Goal: Information Seeking & Learning: Find specific fact

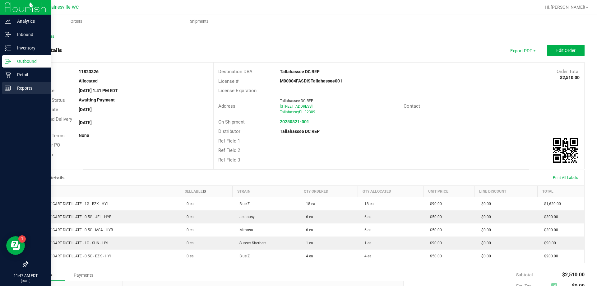
click at [16, 93] on div "Reports" at bounding box center [26, 88] width 49 height 12
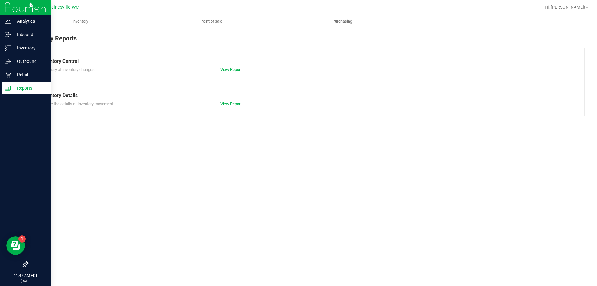
click at [211, 28] on link "Point of Sale" at bounding box center [211, 21] width 131 height 13
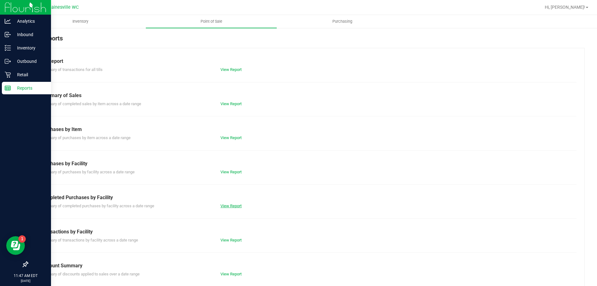
click at [232, 206] on link "View Report" at bounding box center [230, 205] width 21 height 5
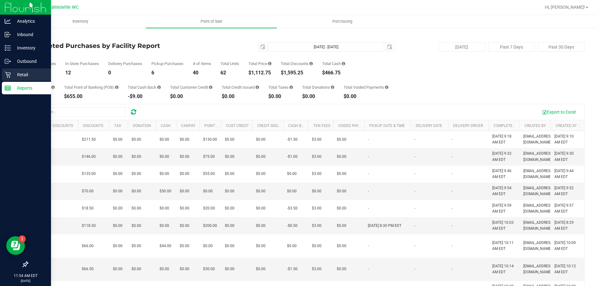
click at [10, 72] on icon at bounding box center [8, 75] width 6 height 6
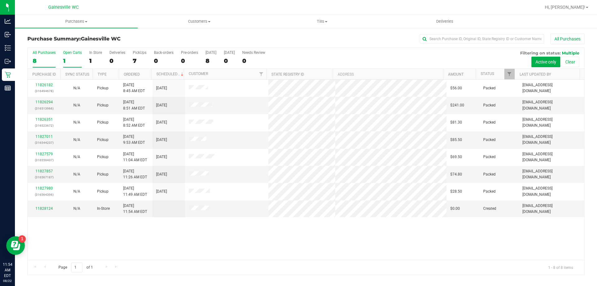
click at [77, 58] on div "1" at bounding box center [72, 60] width 19 height 7
click at [0, 0] on input "Open Carts 1" at bounding box center [0, 0] width 0 height 0
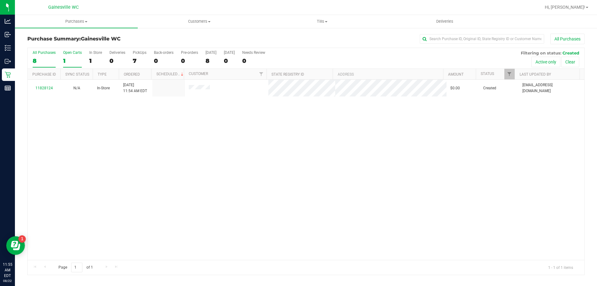
click at [48, 56] on label "All Purchases 8" at bounding box center [44, 58] width 23 height 17
click at [0, 0] on input "All Purchases 8" at bounding box center [0, 0] width 0 height 0
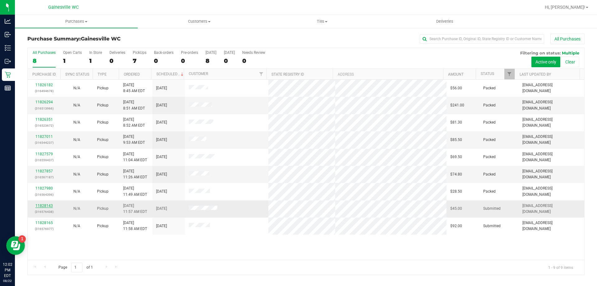
click at [46, 206] on link "11828143" at bounding box center [43, 205] width 17 height 4
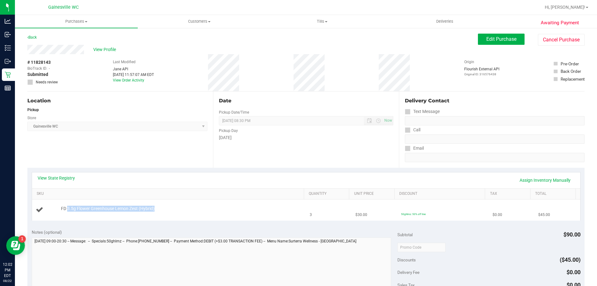
drag, startPoint x: 68, startPoint y: 207, endPoint x: 122, endPoint y: 212, distance: 54.3
click at [121, 212] on div "FD 3.5g Flower Greenhouse Lemon Zest (Hybrid)" at bounding box center [169, 210] width 267 height 8
click at [122, 212] on div "FD 3.5g Flower Greenhouse Lemon Zest (Hybrid)" at bounding box center [169, 210] width 267 height 8
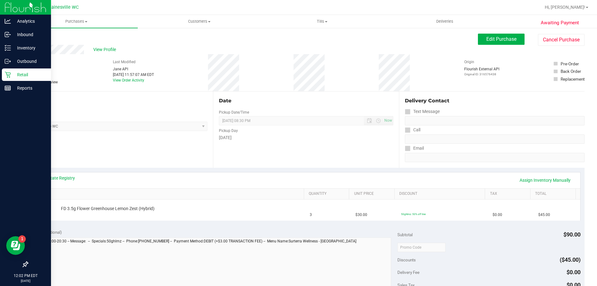
click at [10, 71] on div "Retail" at bounding box center [26, 74] width 49 height 12
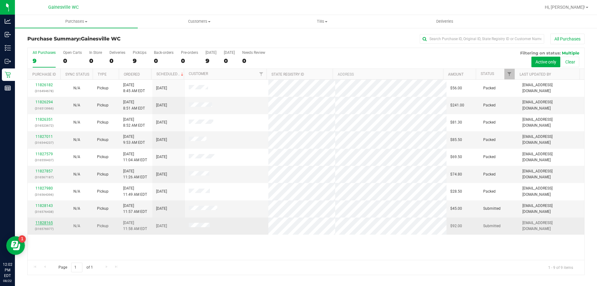
click at [46, 223] on link "11828165" at bounding box center [43, 222] width 17 height 4
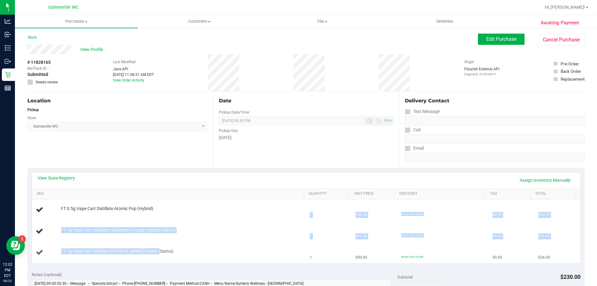
drag, startPoint x: 136, startPoint y: 205, endPoint x: 190, endPoint y: 247, distance: 68.8
click at [190, 247] on tbody "FT 0.5g Vape Cart Distillate Atomic Pop (Hybrid) 1 $50.00 60cart: 60% off line …" at bounding box center [306, 230] width 548 height 63
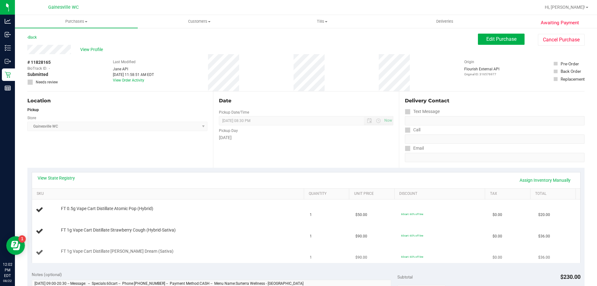
click at [190, 247] on td "FT 1g Vape Cart Distillate [PERSON_NAME] Dream (Sativa)" at bounding box center [169, 252] width 274 height 21
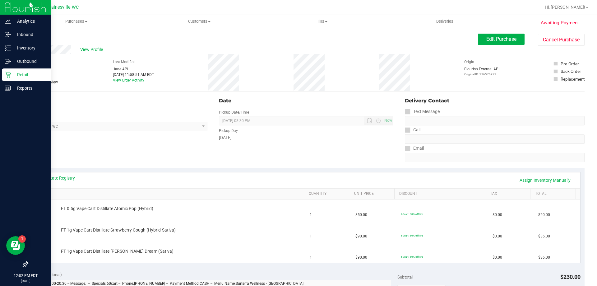
click at [12, 80] on div "Retail" at bounding box center [26, 74] width 49 height 12
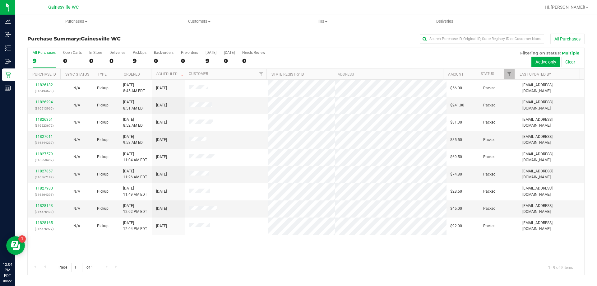
click at [268, 249] on div "11826182 (316494678) N/A Pickup [DATE] 8:45 AM EDT 8/22/2025 $56.00 Packed [EMA…" at bounding box center [306, 170] width 557 height 180
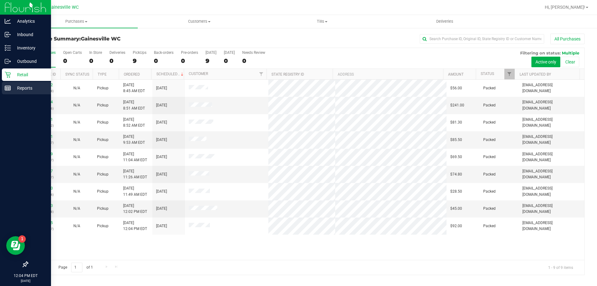
click at [7, 88] on line at bounding box center [7, 88] width 0 height 3
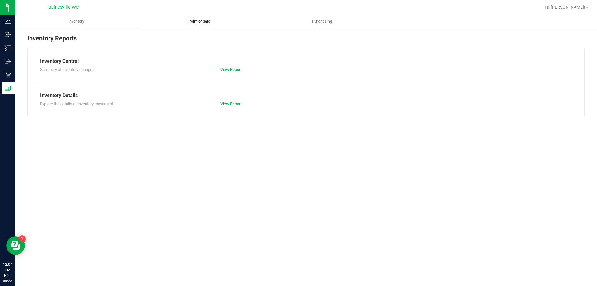
click at [195, 23] on span "Point of Sale" at bounding box center [199, 22] width 39 height 6
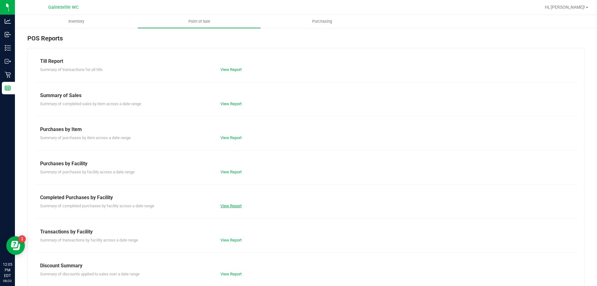
click at [237, 205] on link "View Report" at bounding box center [230, 205] width 21 height 5
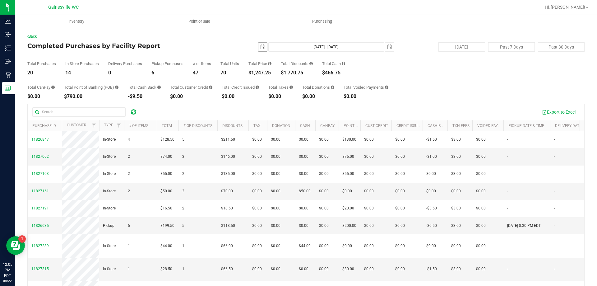
click at [260, 50] on span "select" at bounding box center [262, 47] width 9 height 9
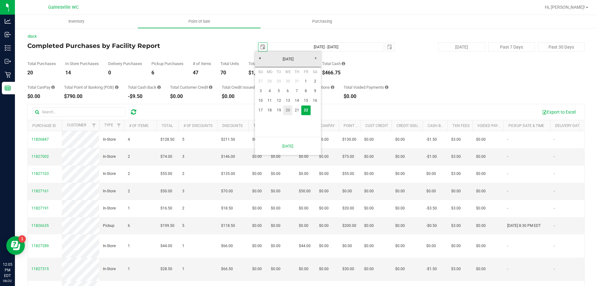
click at [286, 110] on link "20" at bounding box center [287, 110] width 9 height 10
type input "[DATE]"
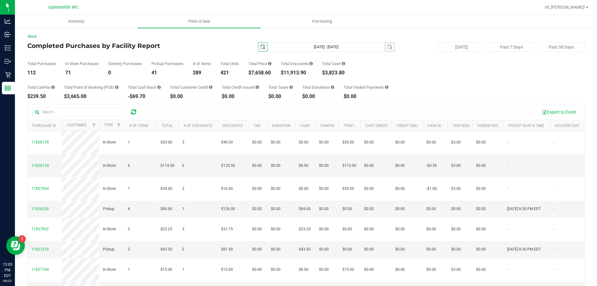
click at [389, 46] on span "select" at bounding box center [389, 47] width 9 height 9
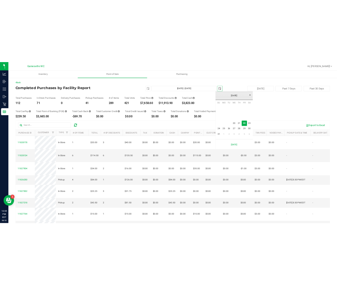
scroll to position [0, 16]
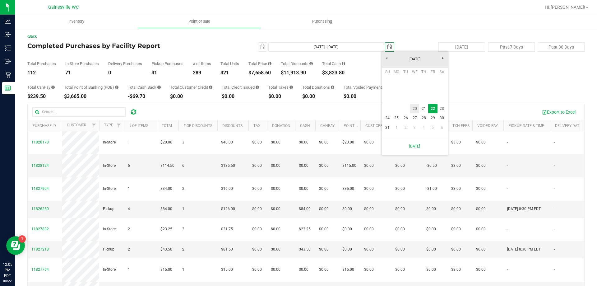
drag, startPoint x: 414, startPoint y: 108, endPoint x: 423, endPoint y: 101, distance: 11.3
click at [415, 108] on link "20" at bounding box center [414, 109] width 9 height 10
type input "[DATE] - [DATE]"
type input "[DATE]"
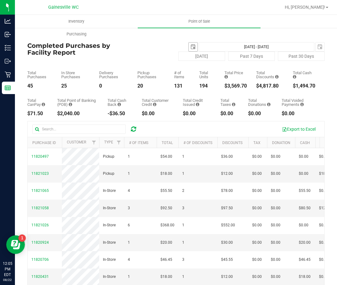
click at [191, 45] on span "select" at bounding box center [193, 46] width 5 height 5
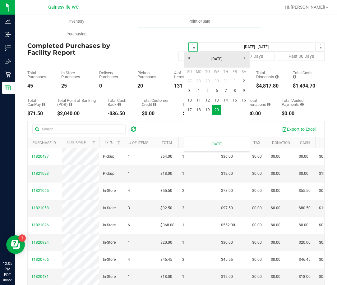
scroll to position [0, 16]
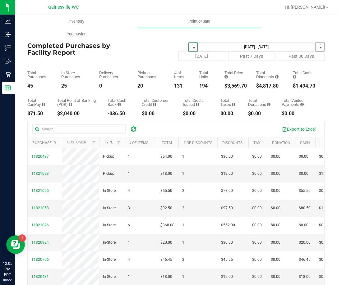
click at [316, 46] on span "select" at bounding box center [320, 47] width 9 height 9
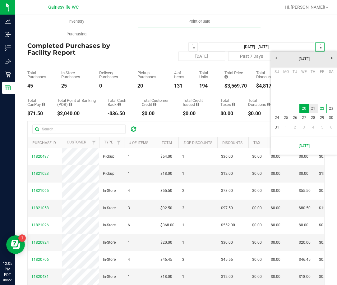
click at [311, 108] on link "21" at bounding box center [313, 109] width 9 height 10
type input "[DATE] - [DATE]"
type input "[DATE]"
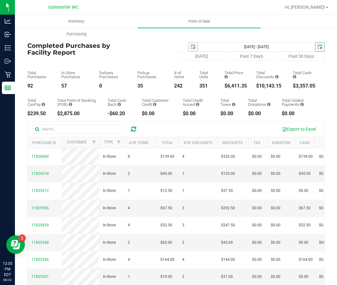
click at [191, 48] on span "select" at bounding box center [193, 46] width 5 height 5
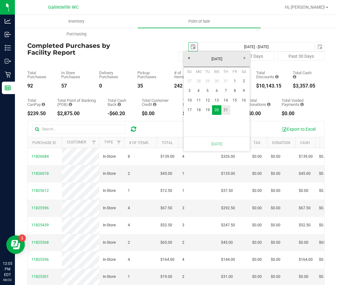
click at [225, 111] on link "21" at bounding box center [225, 110] width 9 height 10
type input "[DATE] - [DATE]"
type input "[DATE]"
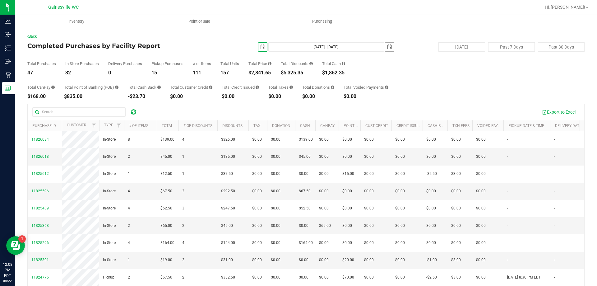
click at [385, 46] on span "select" at bounding box center [389, 47] width 9 height 9
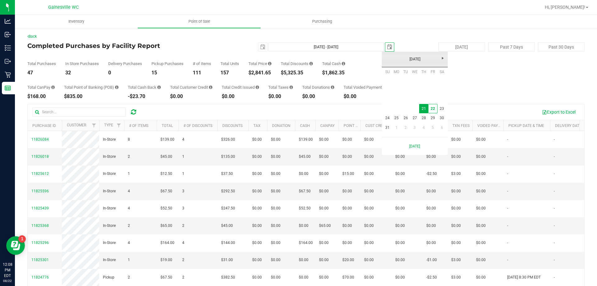
scroll to position [0, 16]
click at [432, 106] on link "22" at bounding box center [432, 109] width 9 height 10
type input "[DATE] - [DATE]"
type input "[DATE]"
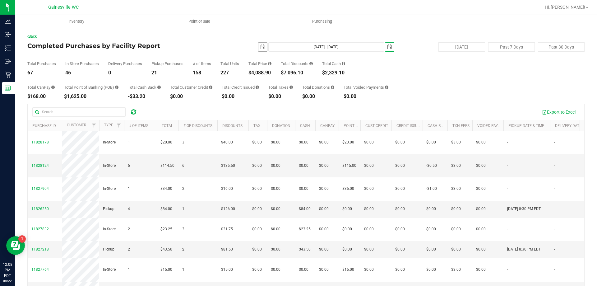
click at [260, 48] on span "select" at bounding box center [262, 46] width 5 height 5
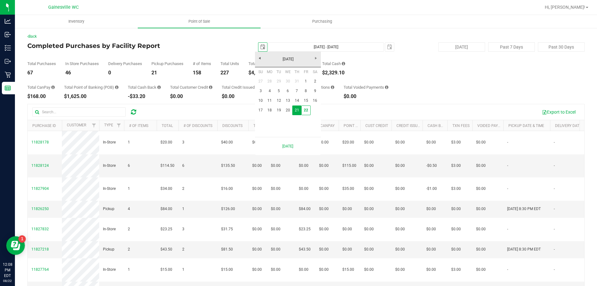
scroll to position [0, 16]
click at [309, 110] on link "22" at bounding box center [305, 110] width 9 height 10
type input "[DATE] - [DATE]"
type input "[DATE]"
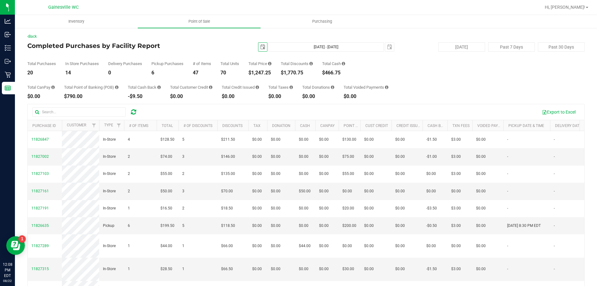
click at [426, 76] on div "Total CanPay $0.00 Total Point of Banking (POB) $790.00 Total Cash Back -$9.50 …" at bounding box center [305, 87] width 557 height 24
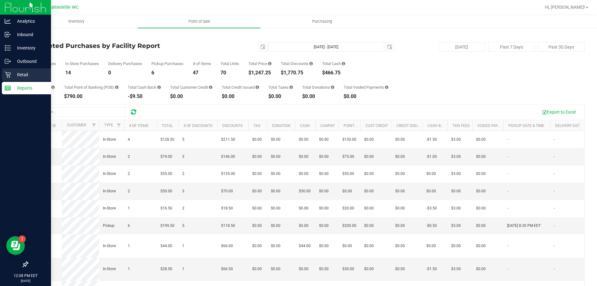
click at [14, 77] on p "Retail" at bounding box center [29, 74] width 37 height 7
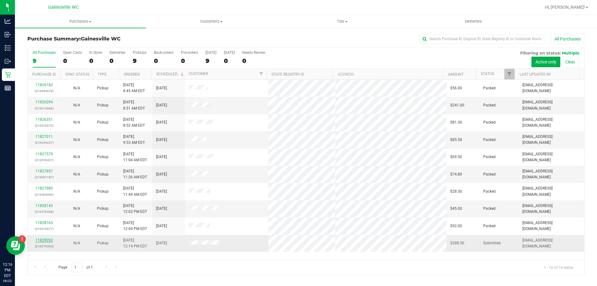
click at [49, 239] on link "11828292" at bounding box center [43, 240] width 17 height 4
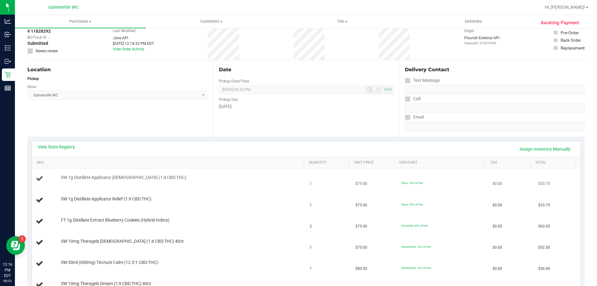
scroll to position [62, 0]
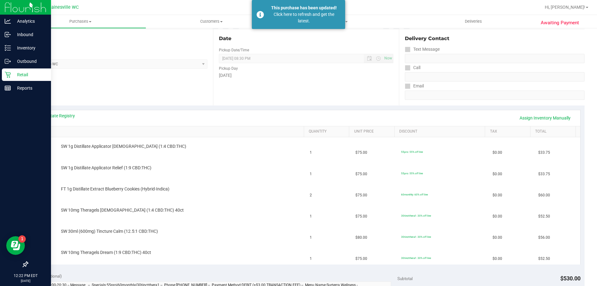
click at [12, 75] on p "Retail" at bounding box center [29, 74] width 37 height 7
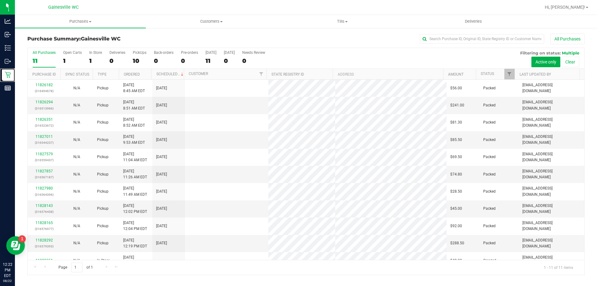
scroll to position [9, 0]
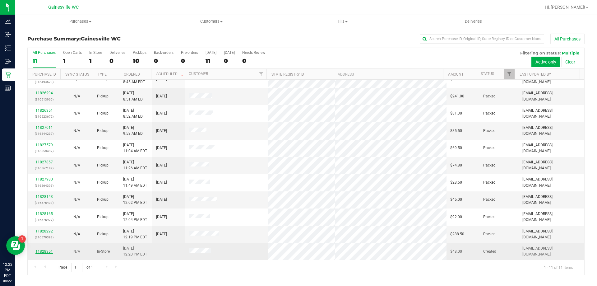
click at [45, 252] on link "11828351" at bounding box center [43, 251] width 17 height 4
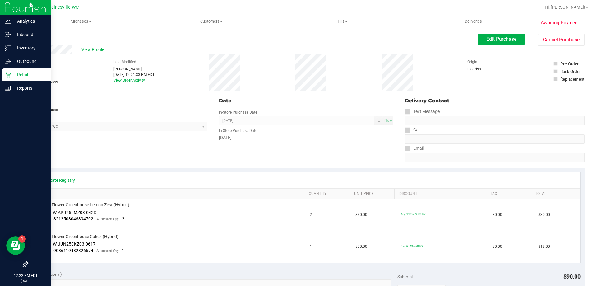
click at [14, 74] on p "Retail" at bounding box center [29, 74] width 37 height 7
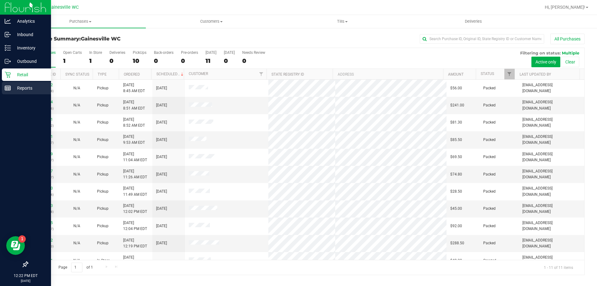
click at [17, 88] on p "Reports" at bounding box center [29, 87] width 37 height 7
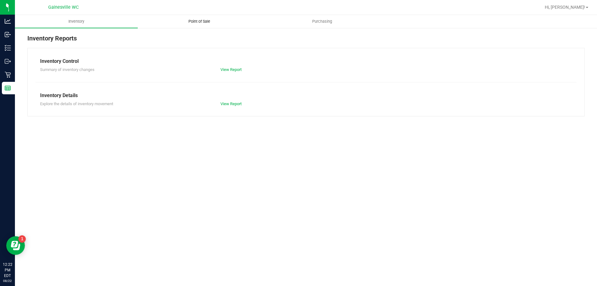
click at [213, 24] on uib-tab-heading "Point of Sale" at bounding box center [199, 21] width 122 height 12
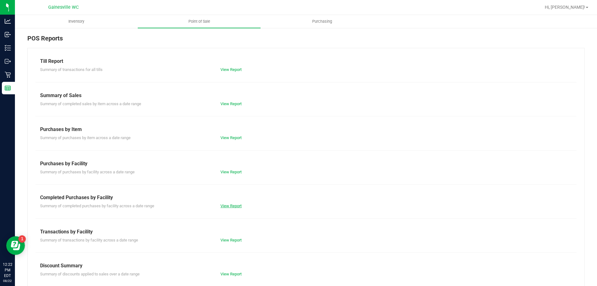
click at [224, 204] on link "View Report" at bounding box center [230, 205] width 21 height 5
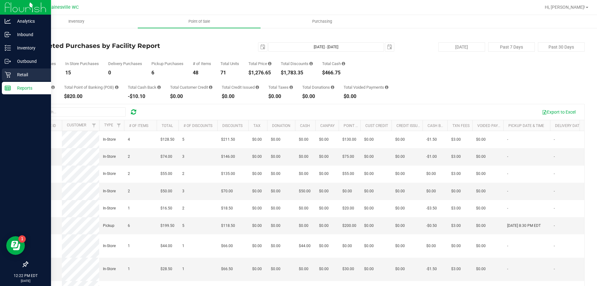
click at [7, 75] on icon at bounding box center [8, 75] width 6 height 6
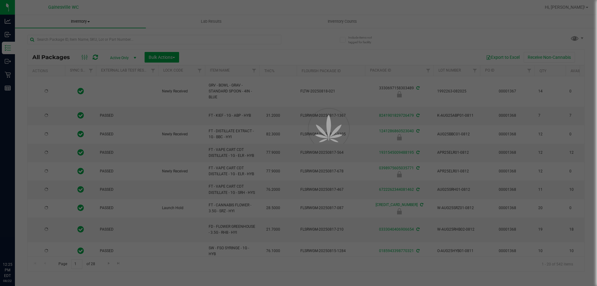
click at [117, 41] on div at bounding box center [298, 143] width 597 height 286
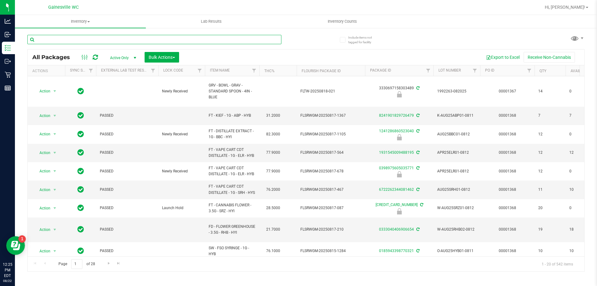
click at [118, 37] on input "text" at bounding box center [154, 39] width 254 height 9
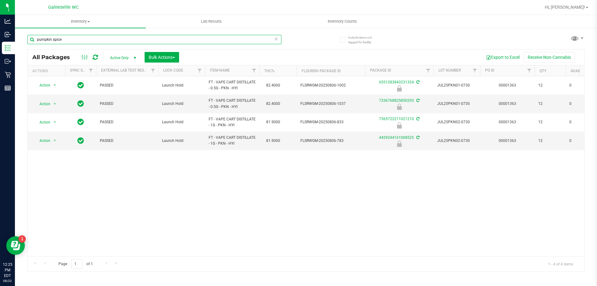
click at [77, 41] on input "pumpkin spice" at bounding box center [154, 39] width 254 height 9
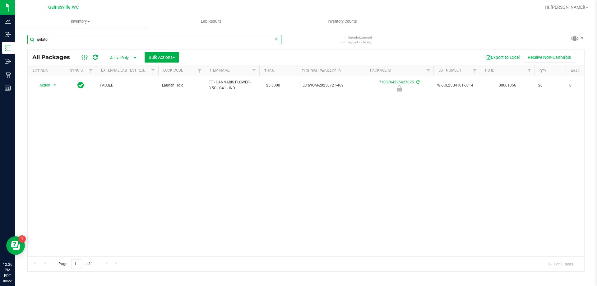
click at [108, 36] on input "gelato" at bounding box center [154, 39] width 254 height 9
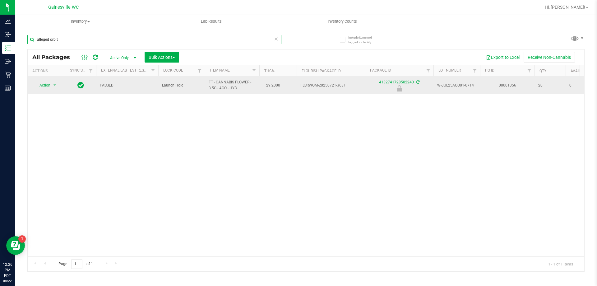
type input "alleged orbit"
click at [382, 84] on link "4132741728502240" at bounding box center [396, 82] width 35 height 4
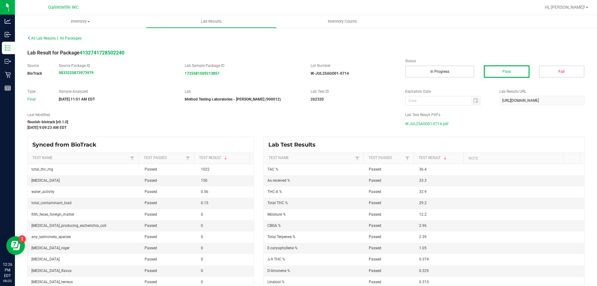
click at [421, 124] on span "W-JUL25AGO01-0714.pdf" at bounding box center [426, 123] width 43 height 9
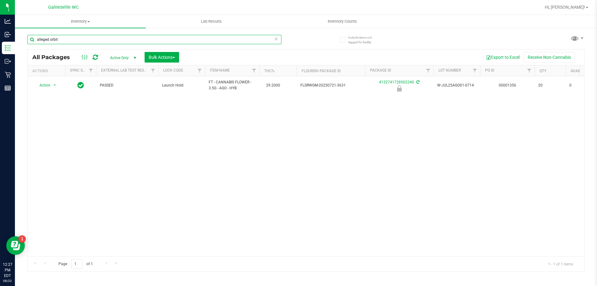
click at [99, 38] on input "alleged orbit" at bounding box center [154, 39] width 254 height 9
click at [84, 36] on input "alleged orbit" at bounding box center [154, 39] width 254 height 9
click at [83, 36] on input "alleged orbit" at bounding box center [154, 39] width 254 height 9
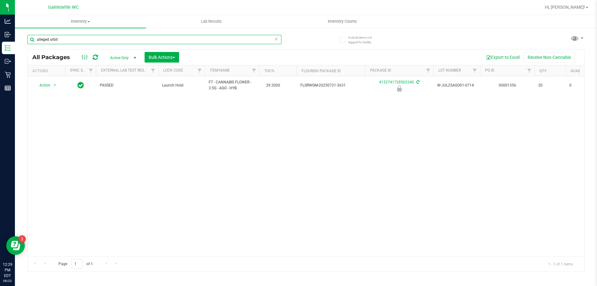
click at [83, 36] on input "alleged orbit" at bounding box center [154, 39] width 254 height 9
type input "gelato"
click at [278, 38] on icon at bounding box center [276, 38] width 4 height 7
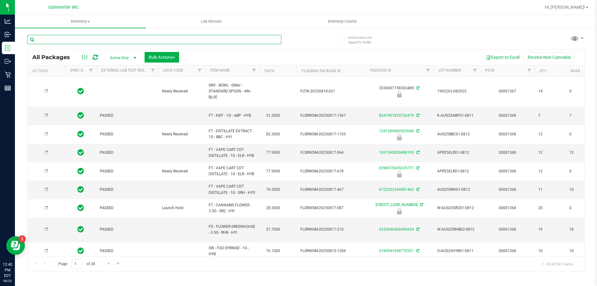
click at [274, 38] on input "text" at bounding box center [154, 39] width 254 height 9
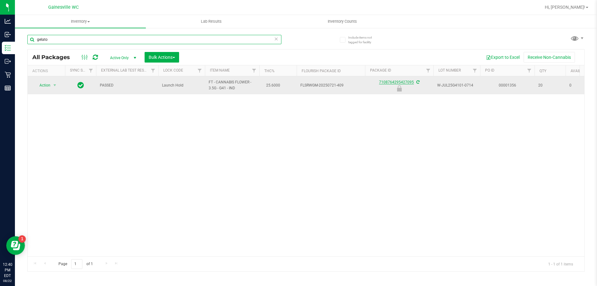
type input "gelato"
click at [387, 81] on link "7108764295427095" at bounding box center [396, 82] width 35 height 4
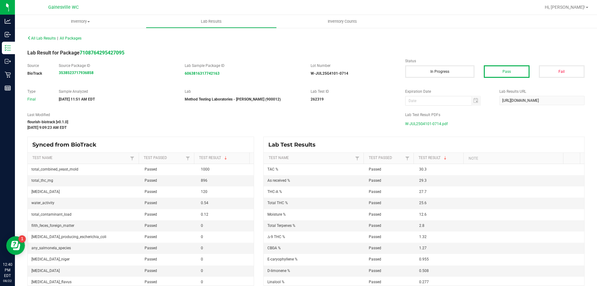
click at [442, 124] on span "W-JUL25G4101-0714.pdf" at bounding box center [426, 123] width 43 height 9
